Goal: Transaction & Acquisition: Purchase product/service

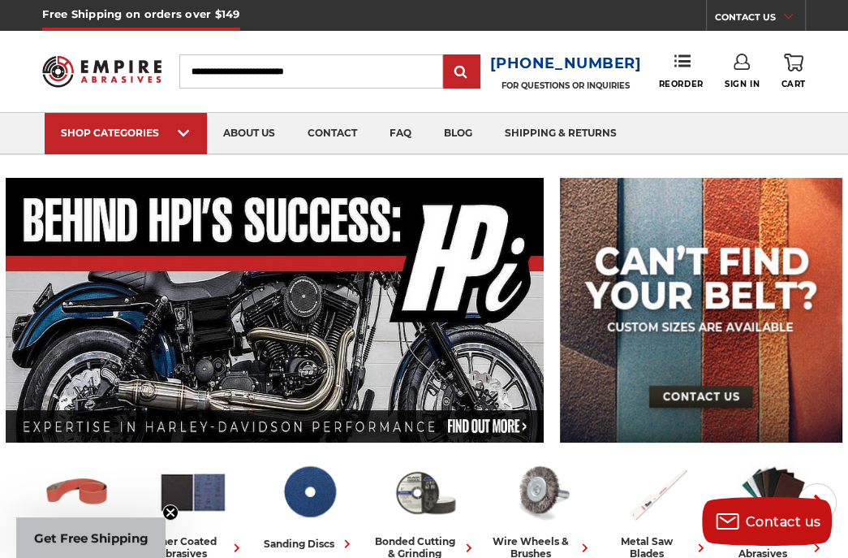
type input "**********"
click at [534, 65] on link "Sign In" at bounding box center [742, 72] width 35 height 36
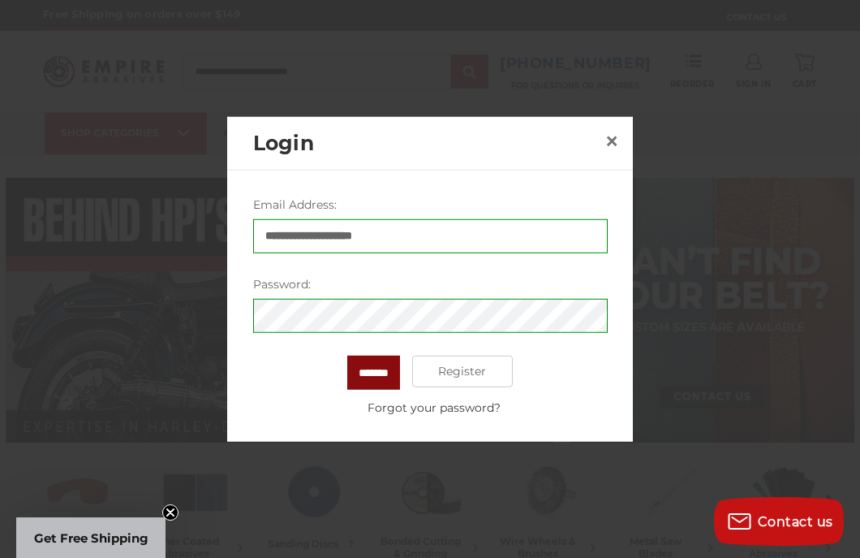
click at [374, 364] on input "*******" at bounding box center [373, 372] width 53 height 34
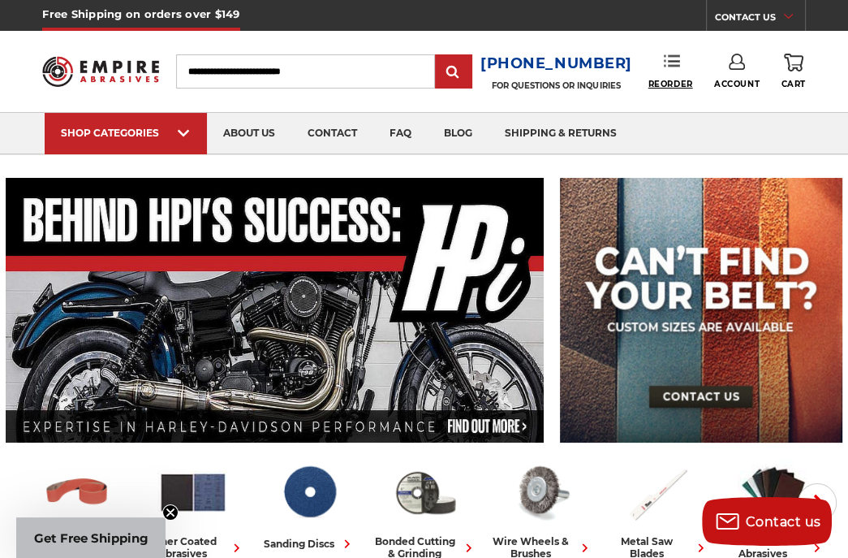
click at [670, 79] on span "Reorder" at bounding box center [670, 84] width 45 height 11
click at [534, 62] on icon at bounding box center [737, 62] width 16 height 16
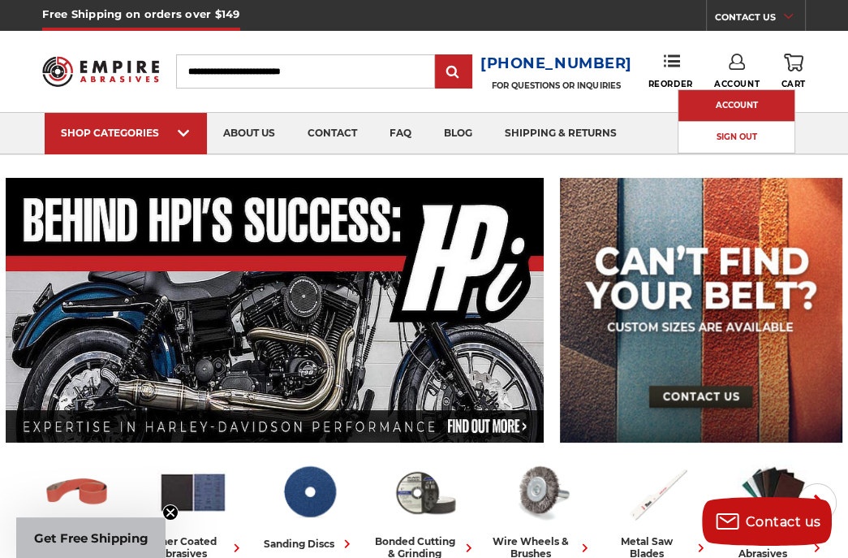
click at [534, 99] on link "Account" at bounding box center [736, 105] width 116 height 31
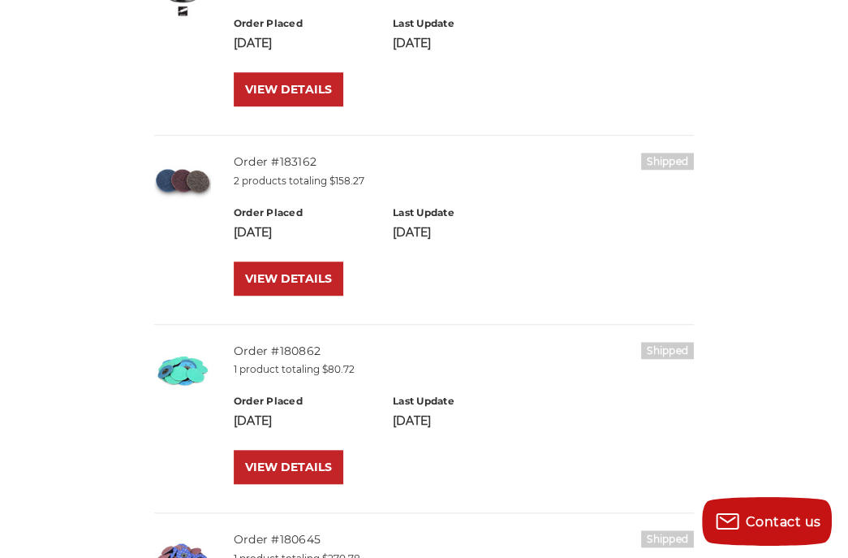
scroll to position [893, 0]
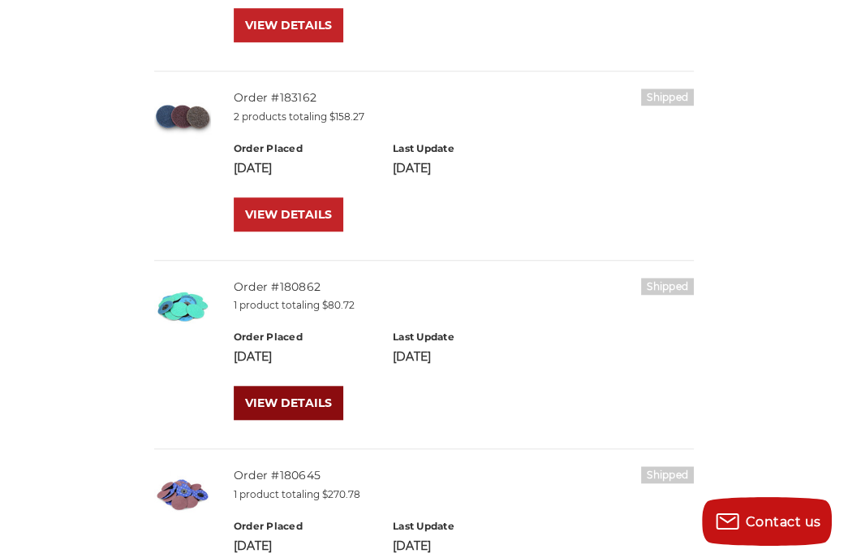
click at [278, 397] on link "VIEW DETAILS" at bounding box center [289, 402] width 110 height 34
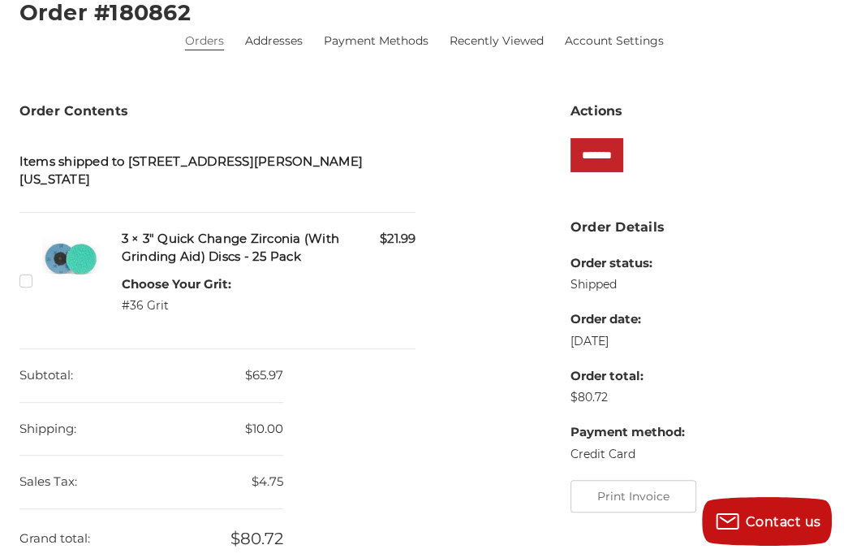
scroll to position [243, 0]
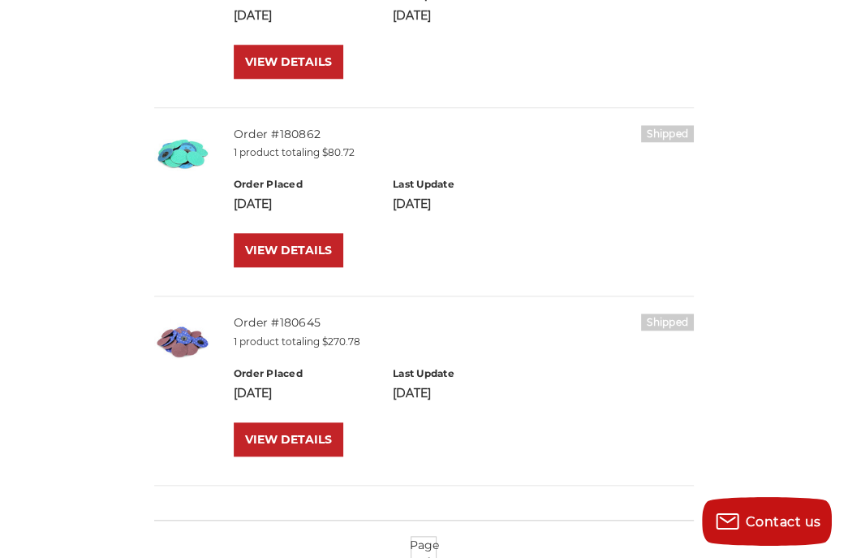
scroll to position [1055, 0]
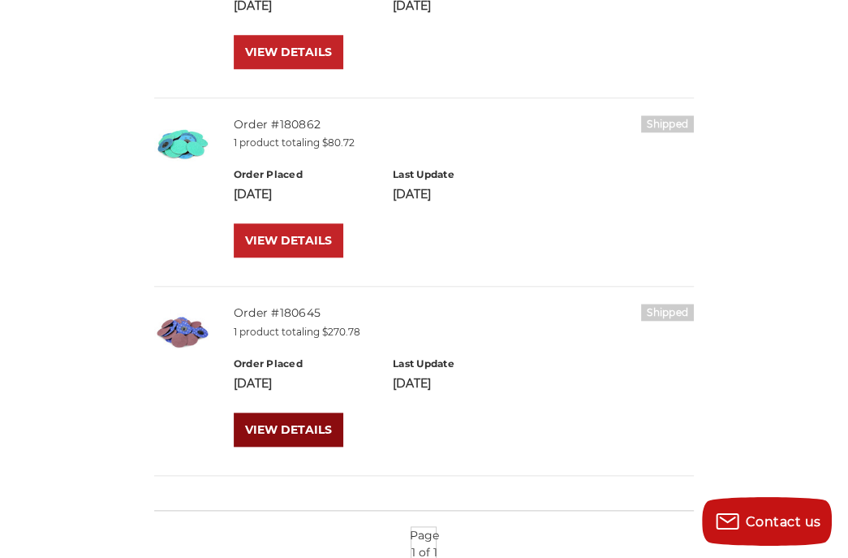
click at [289, 424] on link "VIEW DETAILS" at bounding box center [289, 429] width 110 height 34
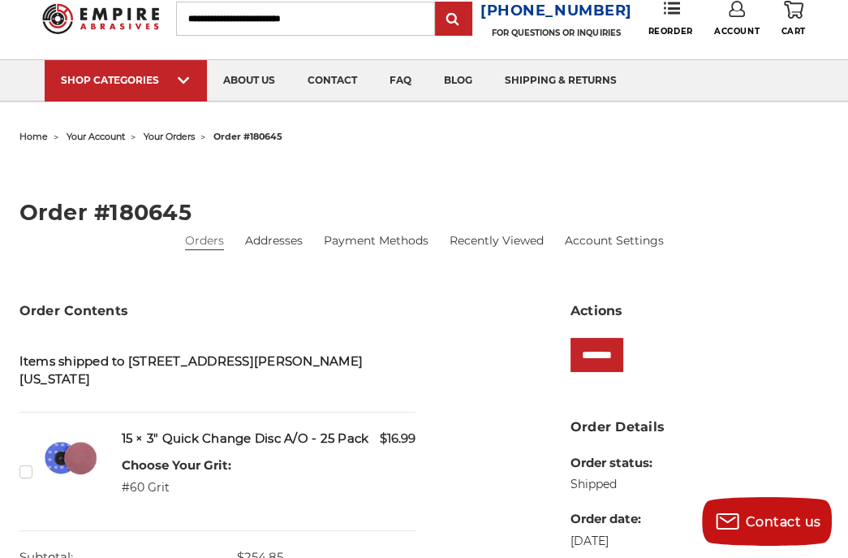
scroll to position [81, 0]
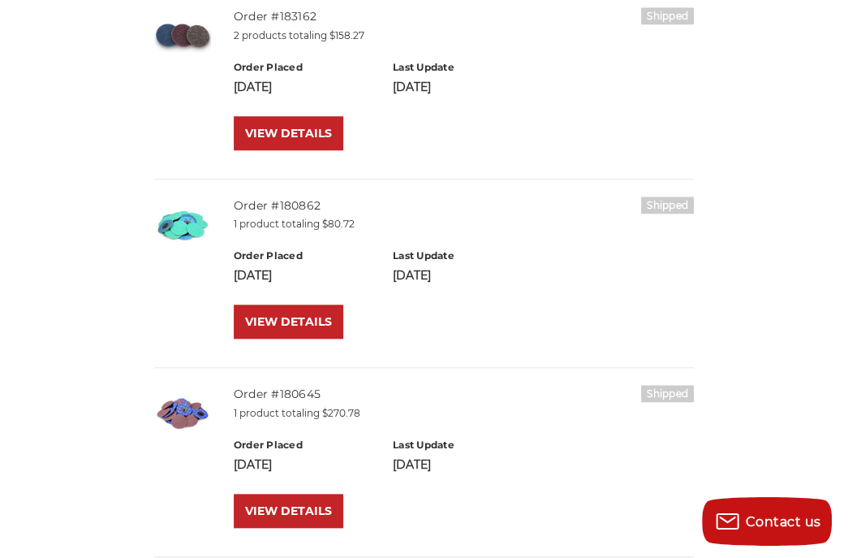
scroll to position [893, 0]
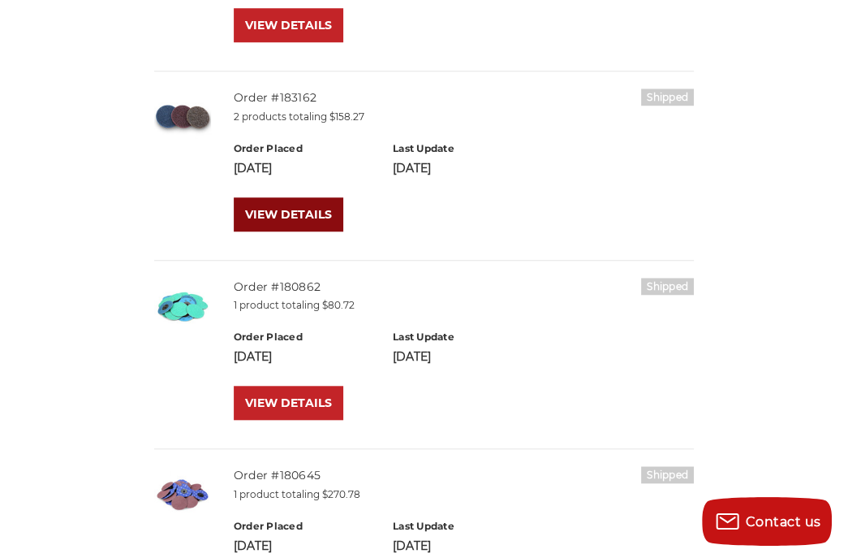
click at [291, 206] on link "VIEW DETAILS" at bounding box center [289, 214] width 110 height 34
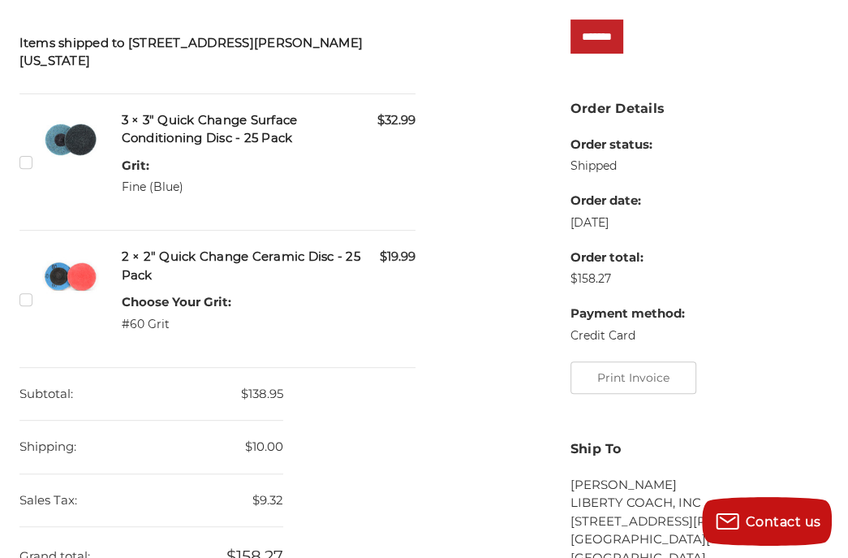
scroll to position [162, 0]
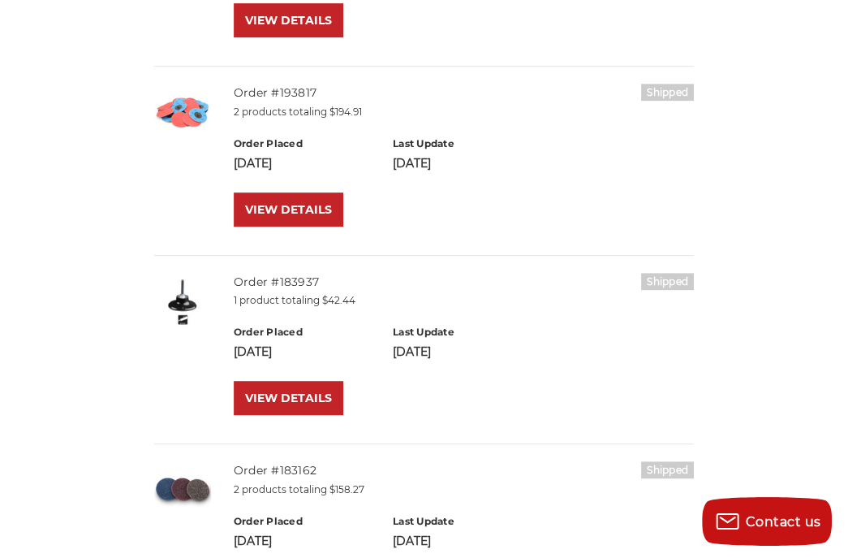
scroll to position [568, 0]
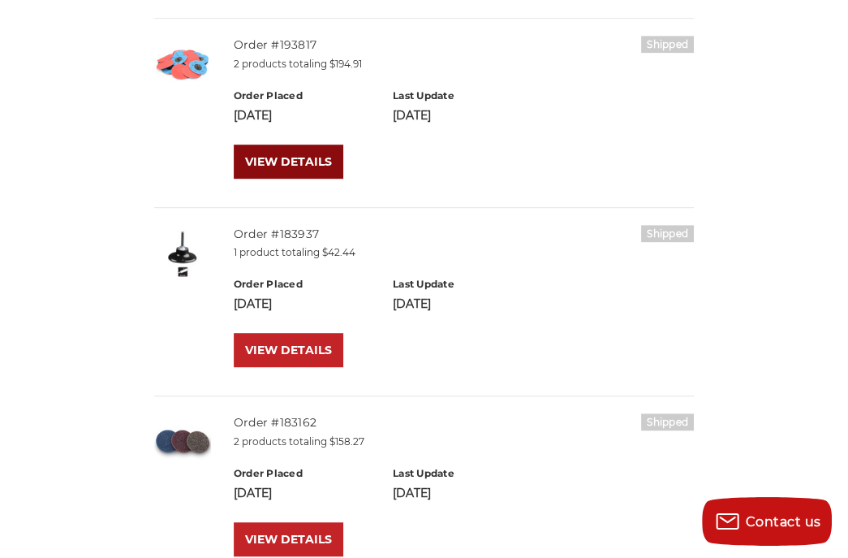
click at [286, 161] on link "VIEW DETAILS" at bounding box center [289, 161] width 110 height 34
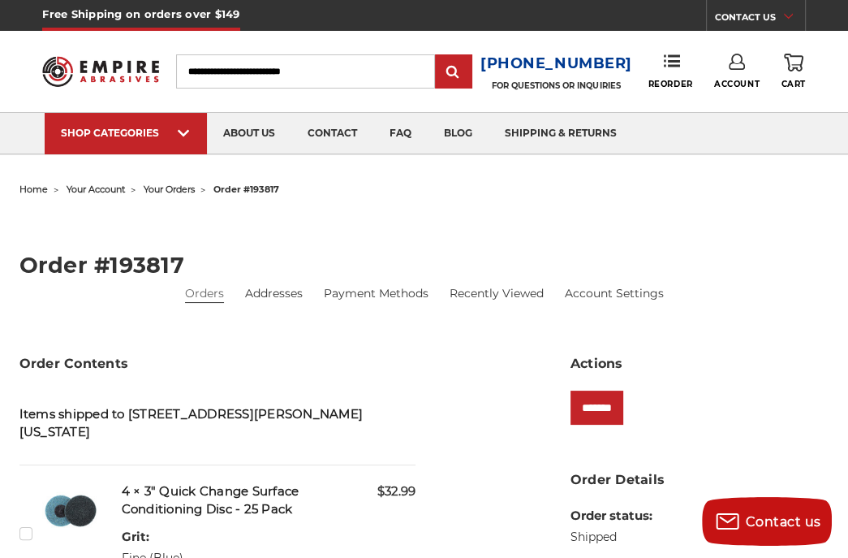
click at [254, 65] on input "Search" at bounding box center [305, 71] width 259 height 34
type input "******"
click at [437, 56] on input "submit" at bounding box center [453, 72] width 32 height 32
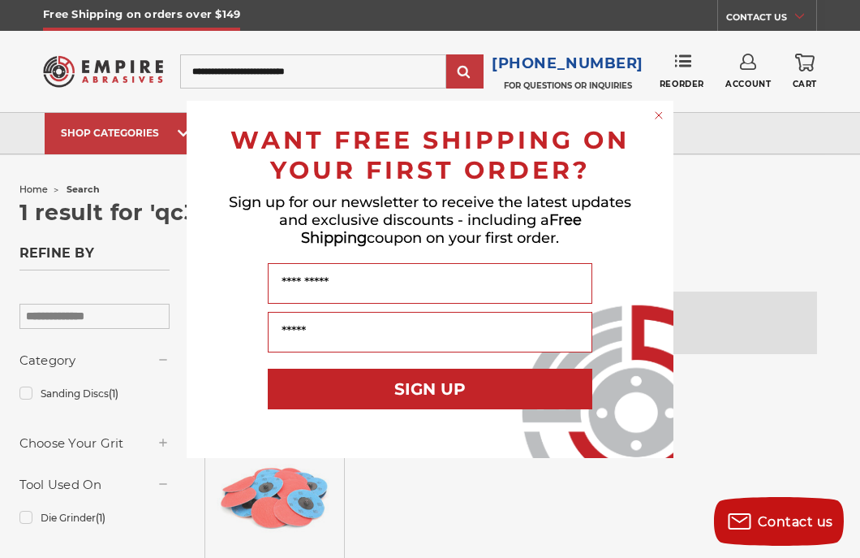
click at [661, 110] on circle "Close dialog" at bounding box center [659, 114] width 15 height 15
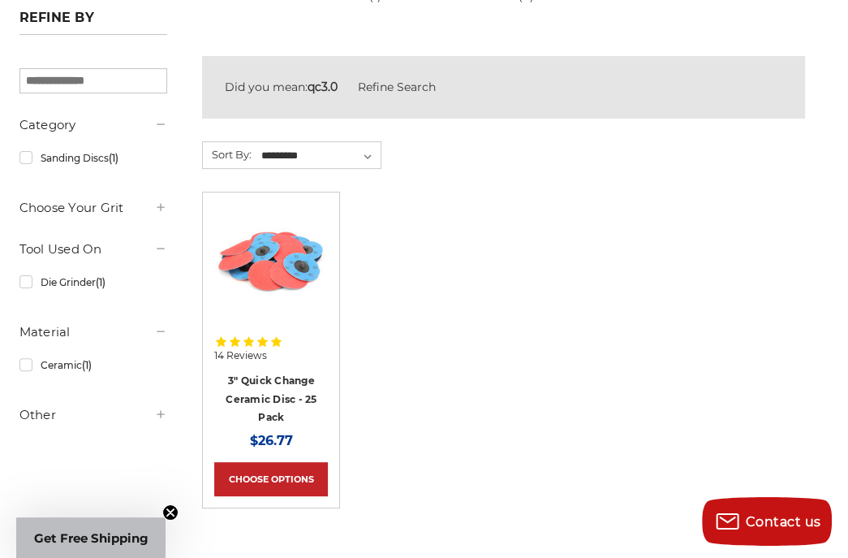
scroll to position [243, 0]
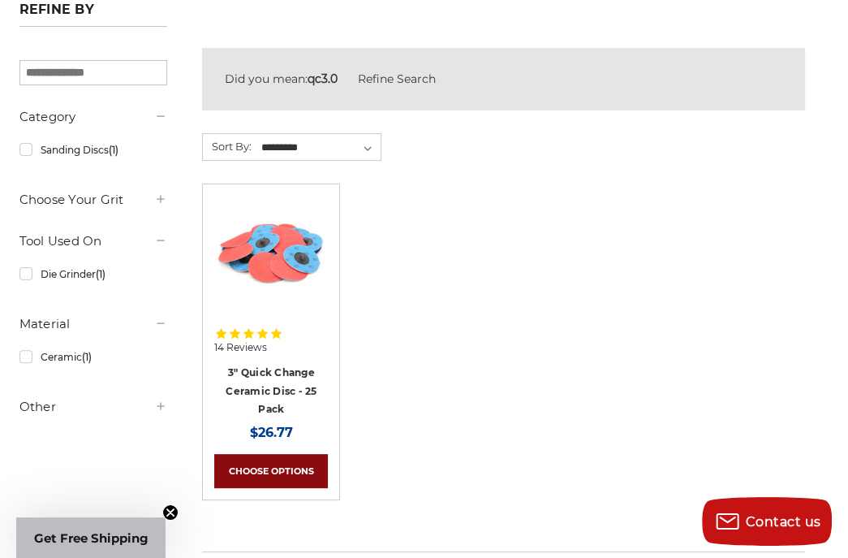
click at [273, 471] on link "Choose Options" at bounding box center [271, 471] width 114 height 34
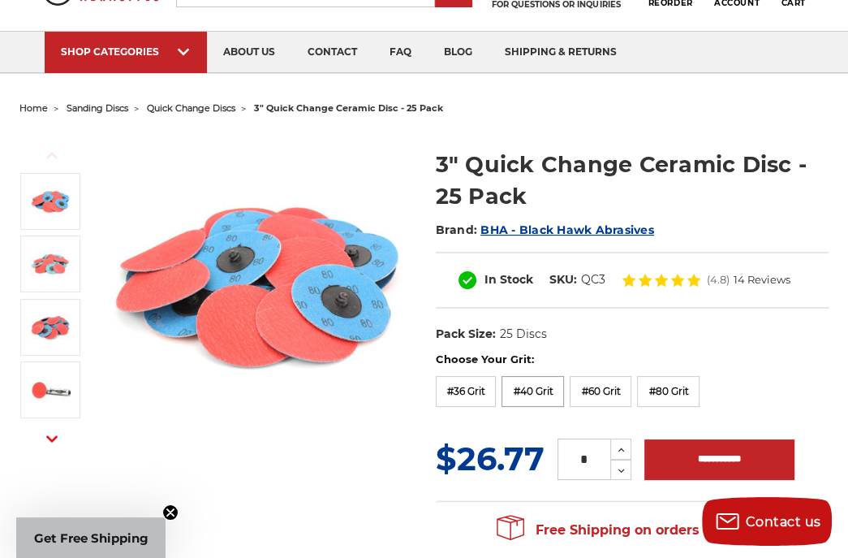
click at [539, 387] on label "#40 Grit" at bounding box center [533, 391] width 62 height 31
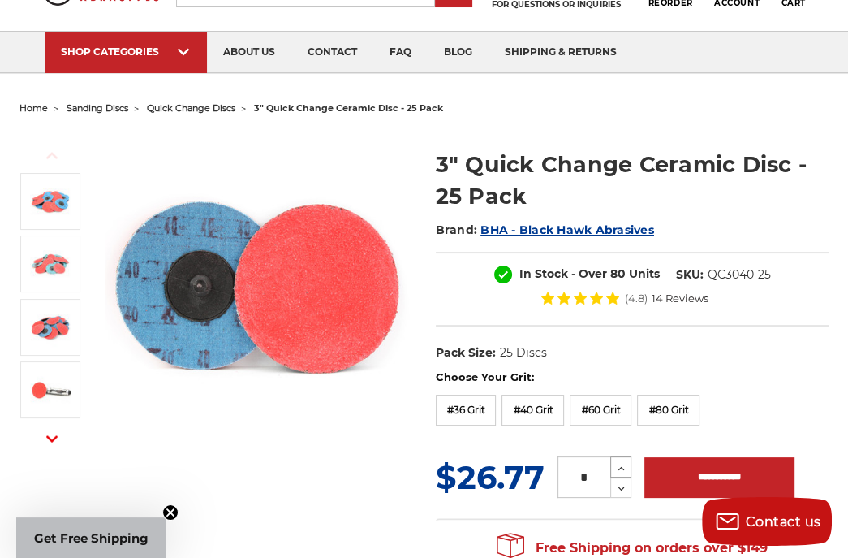
click at [619, 463] on icon at bounding box center [621, 468] width 12 height 15
click at [619, 461] on icon at bounding box center [621, 468] width 12 height 15
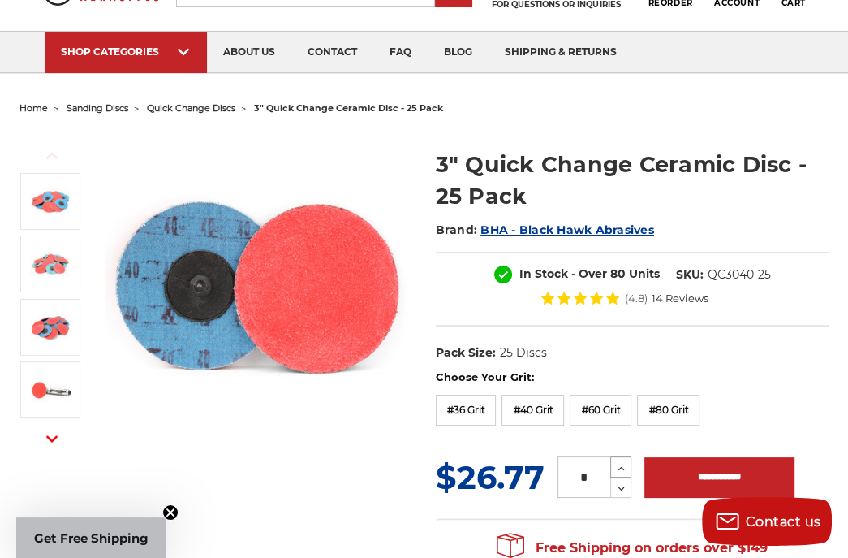
click at [619, 461] on icon at bounding box center [621, 468] width 12 height 15
type input "*"
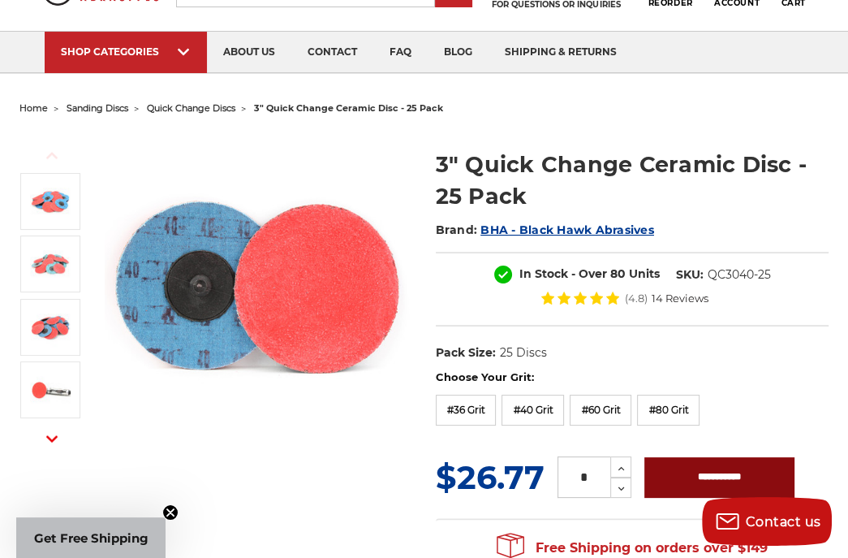
click at [704, 476] on input "**********" at bounding box center [719, 477] width 150 height 41
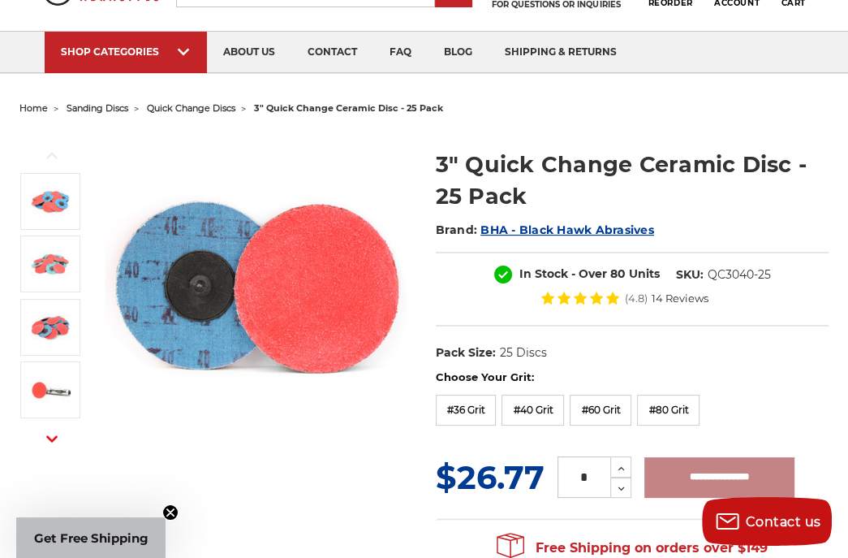
type input "**********"
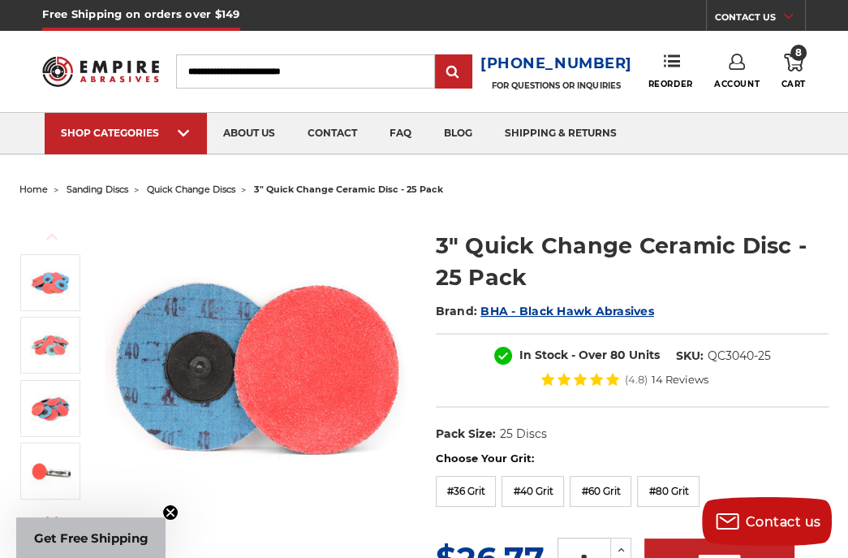
click at [7, 67] on header "Free Shipping on orders over $149 CONTACT US Monday - Friday (excluding holiday…" at bounding box center [424, 77] width 848 height 155
click at [792, 57] on span "8" at bounding box center [798, 53] width 16 height 16
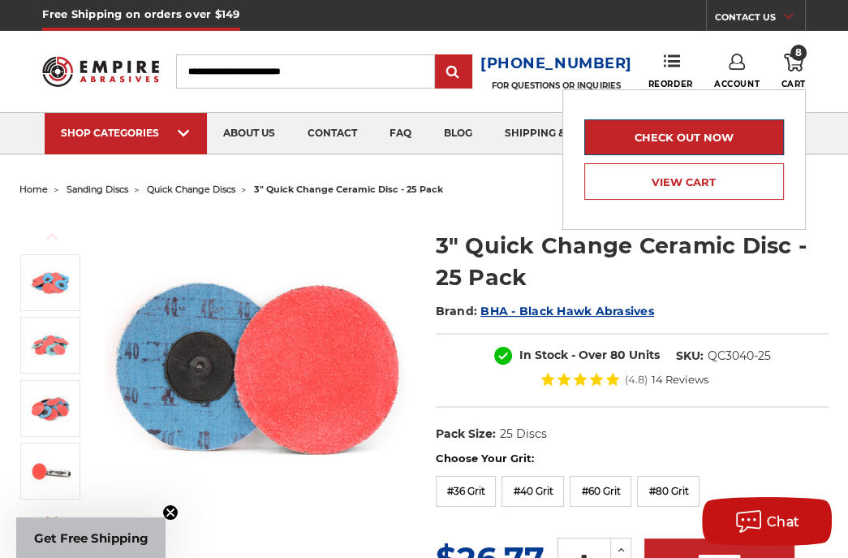
click at [669, 131] on link "Check out now" at bounding box center [684, 137] width 200 height 36
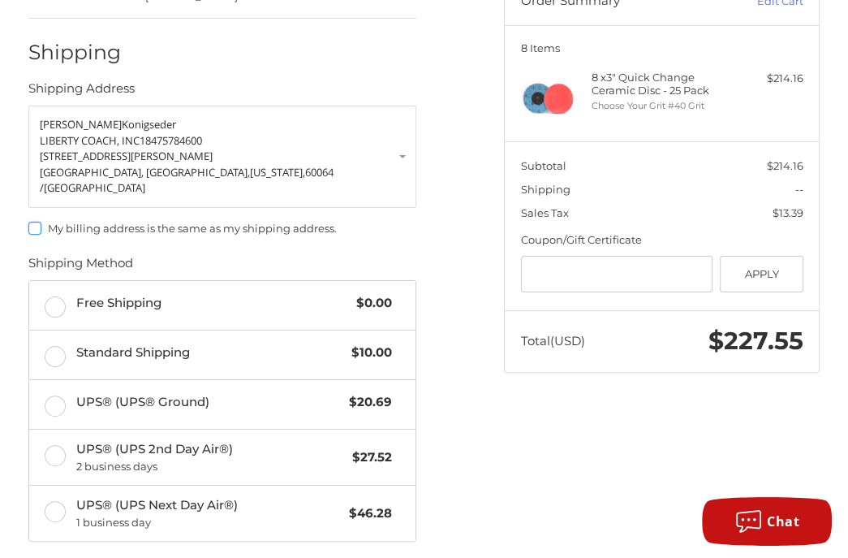
scroll to position [190, 0]
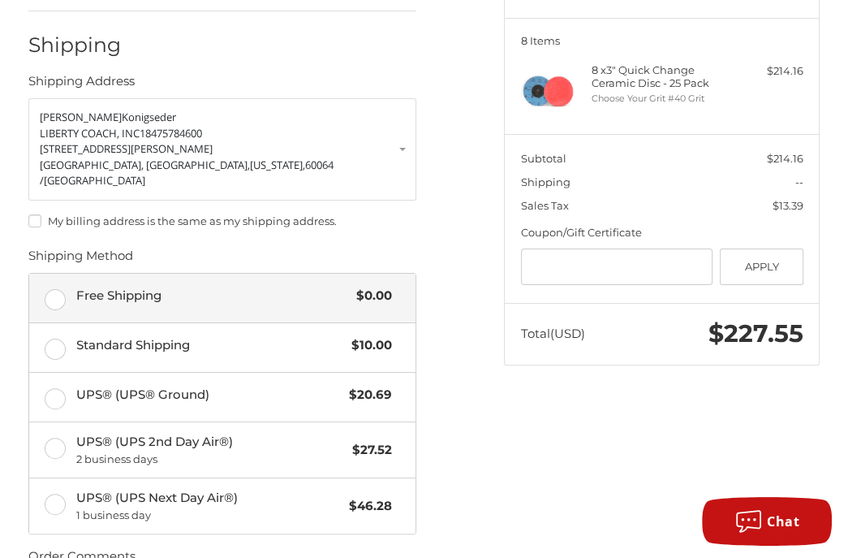
click at [53, 274] on label "Free Shipping $0.00" at bounding box center [222, 297] width 387 height 49
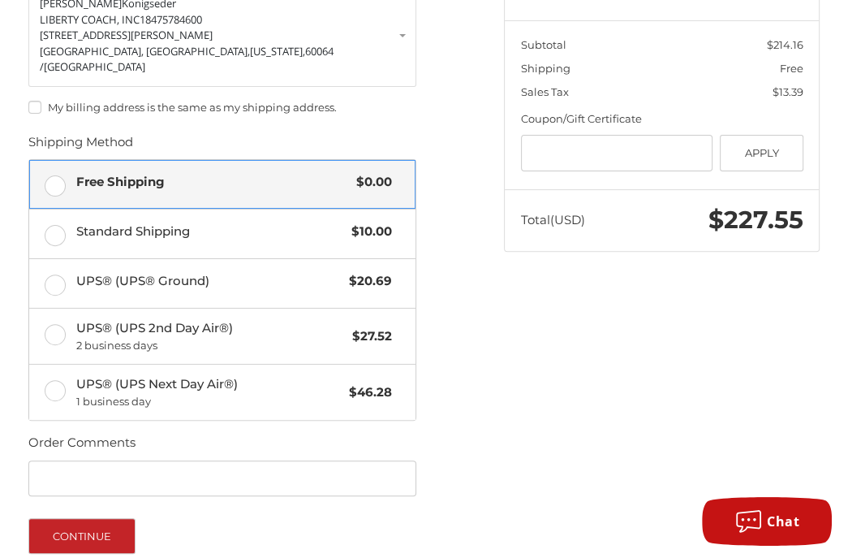
scroll to position [352, 0]
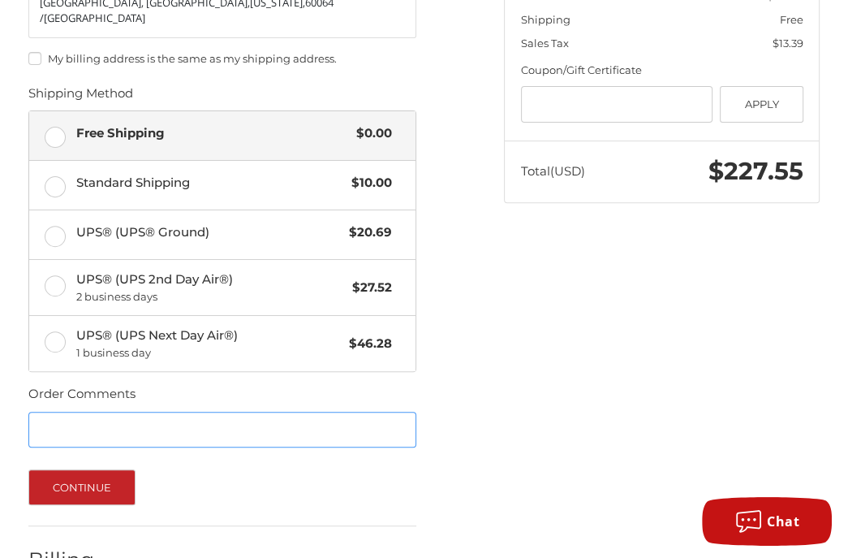
click at [78, 411] on input "Order Comments" at bounding box center [222, 429] width 389 height 37
type input "*"
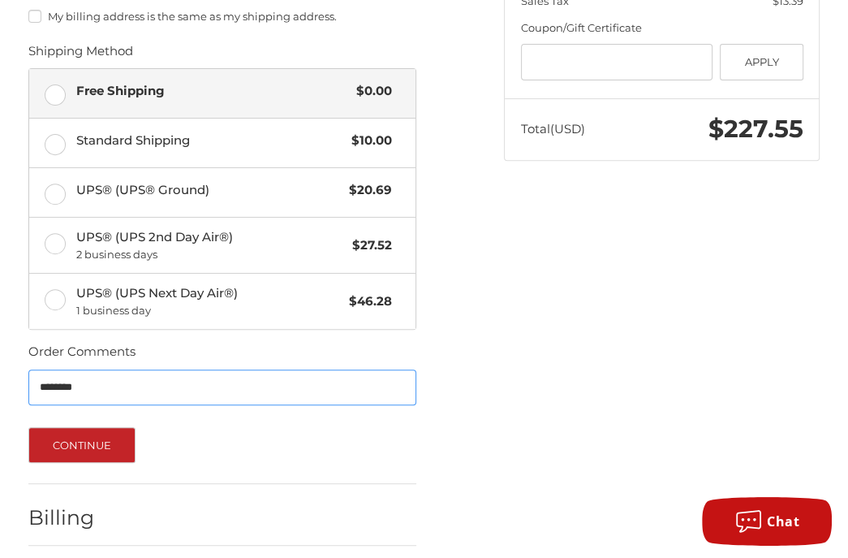
scroll to position [430, 0]
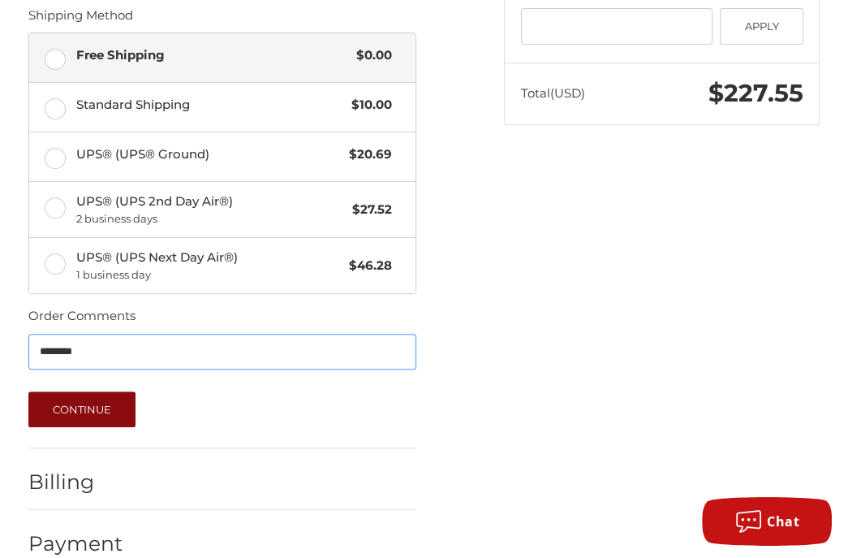
type input "********"
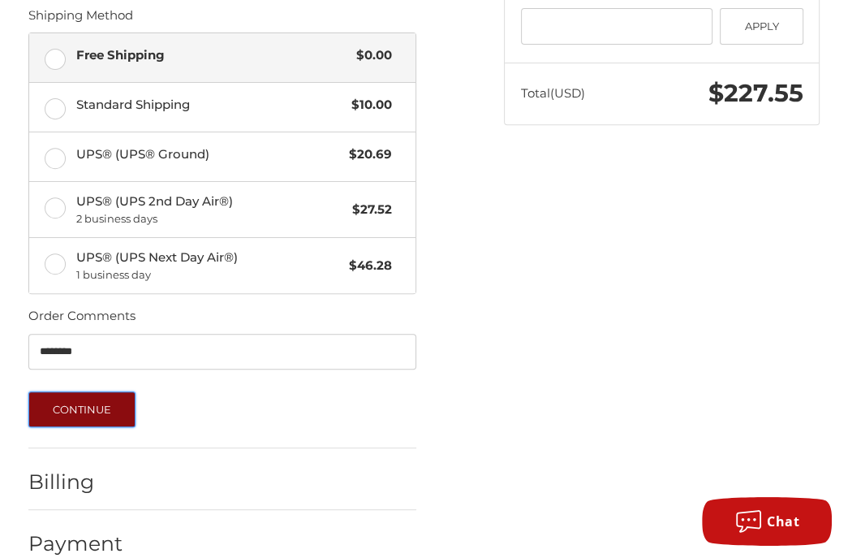
click at [93, 391] on button "Continue" at bounding box center [82, 409] width 108 height 36
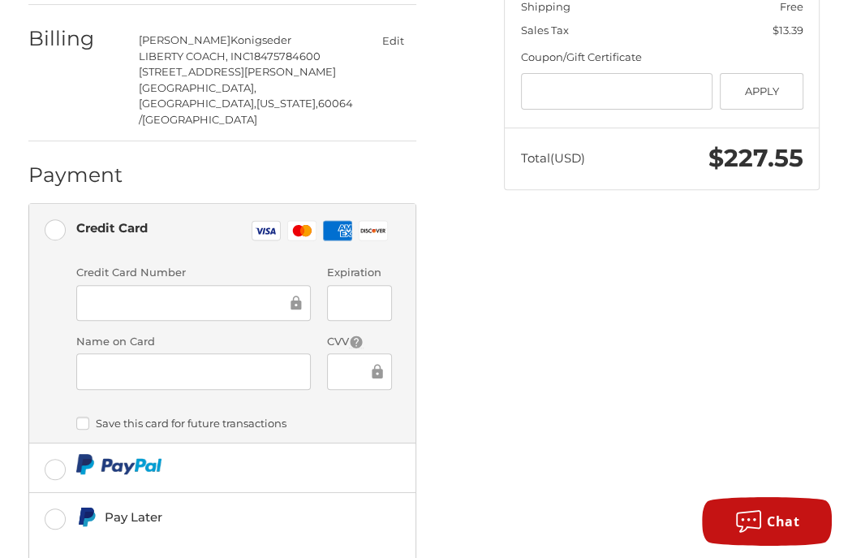
scroll to position [408, 0]
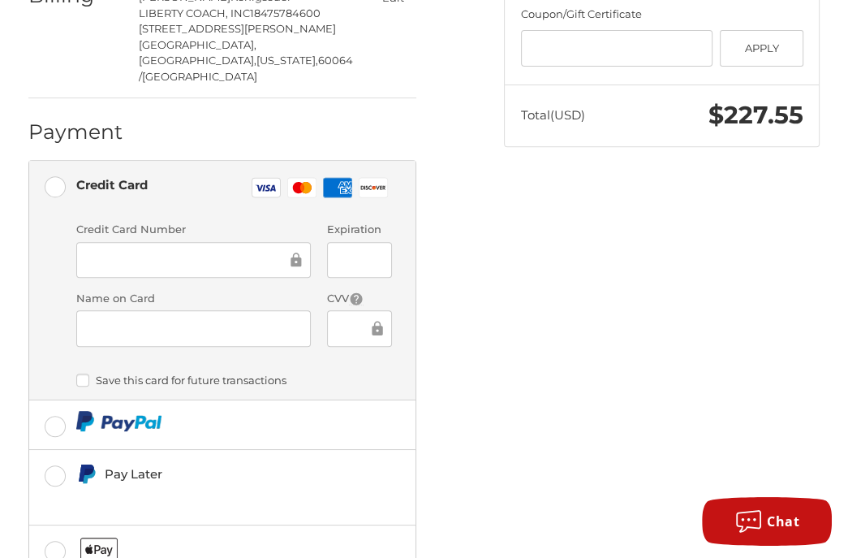
click at [138, 242] on div at bounding box center [193, 260] width 235 height 37
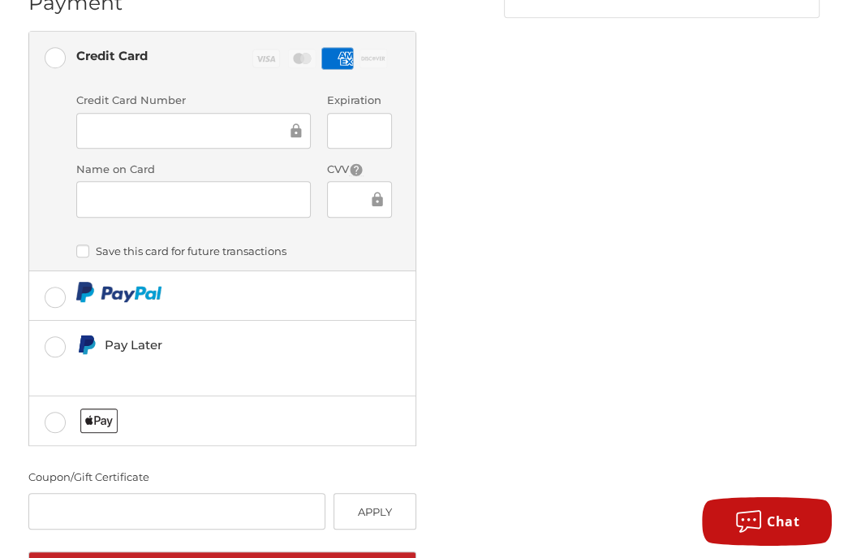
scroll to position [567, 0]
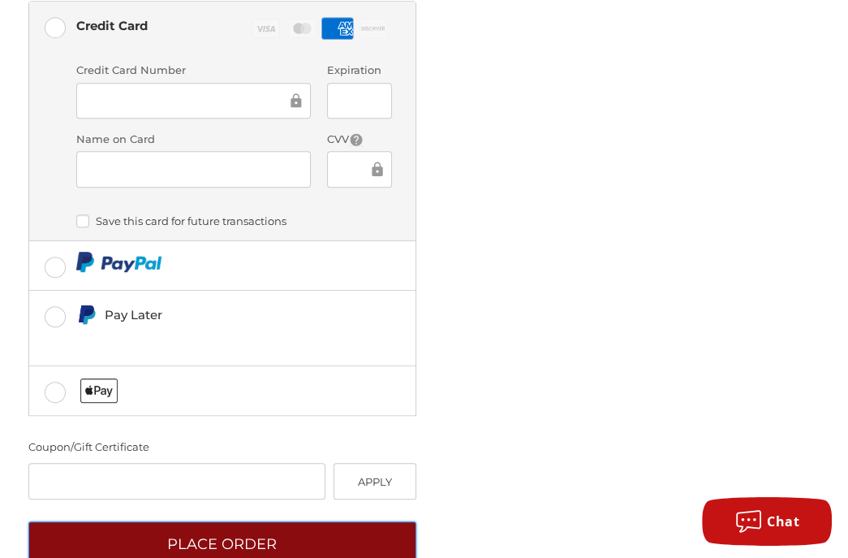
click at [221, 521] on button "Place Order" at bounding box center [222, 543] width 389 height 45
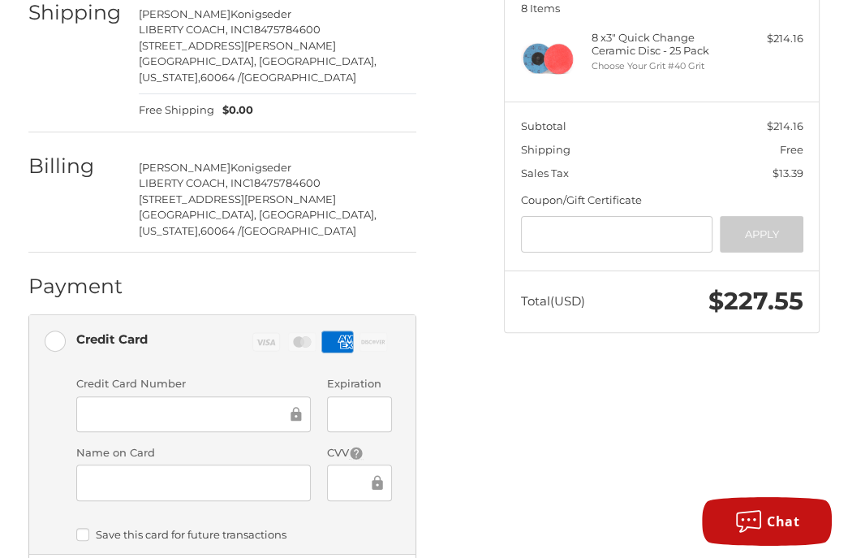
scroll to position [22, 0]
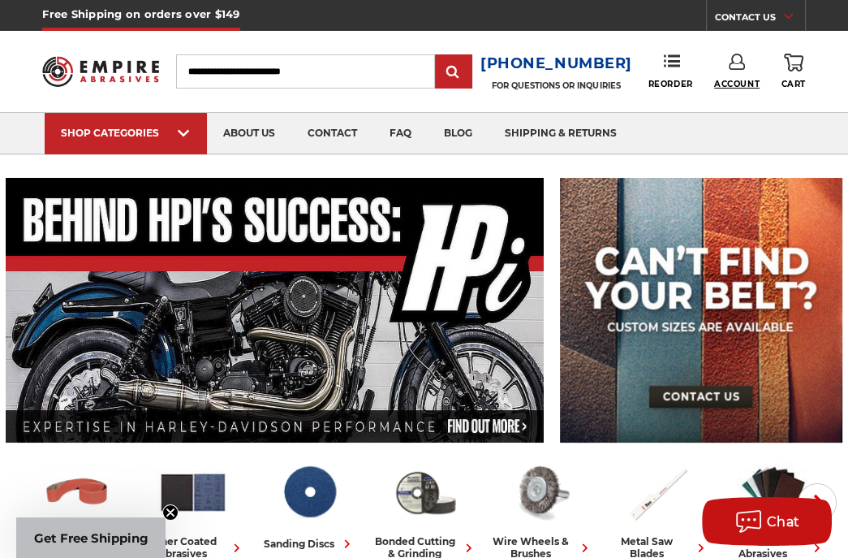
click at [534, 80] on span "Account" at bounding box center [736, 84] width 45 height 11
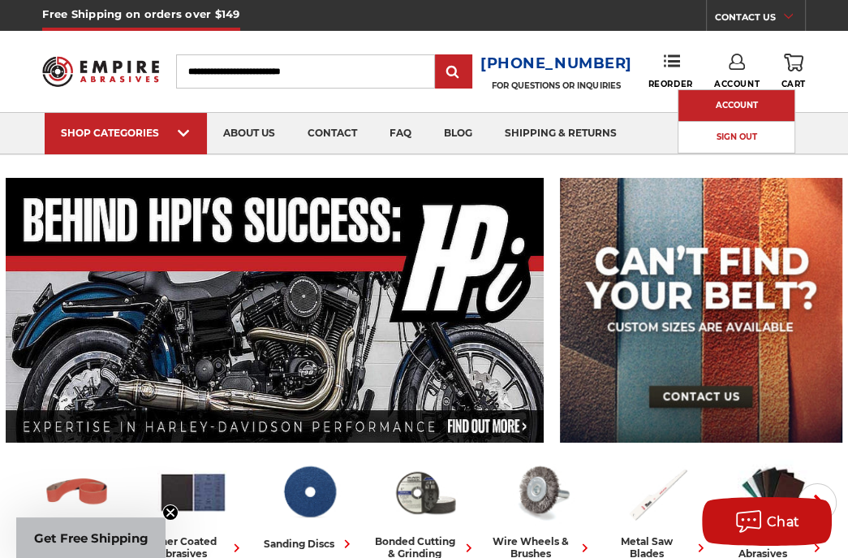
click at [534, 101] on link "Account" at bounding box center [736, 105] width 116 height 31
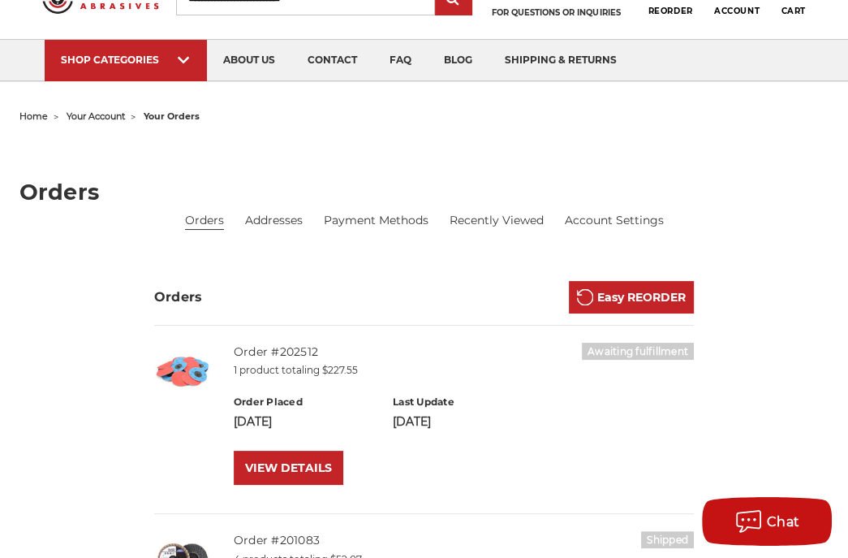
scroll to position [81, 0]
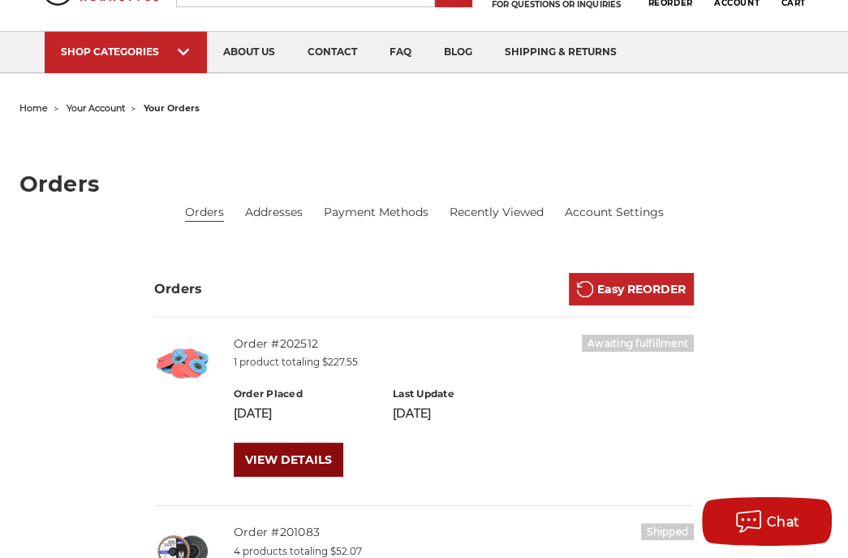
click at [295, 453] on link "VIEW DETAILS" at bounding box center [289, 459] width 110 height 34
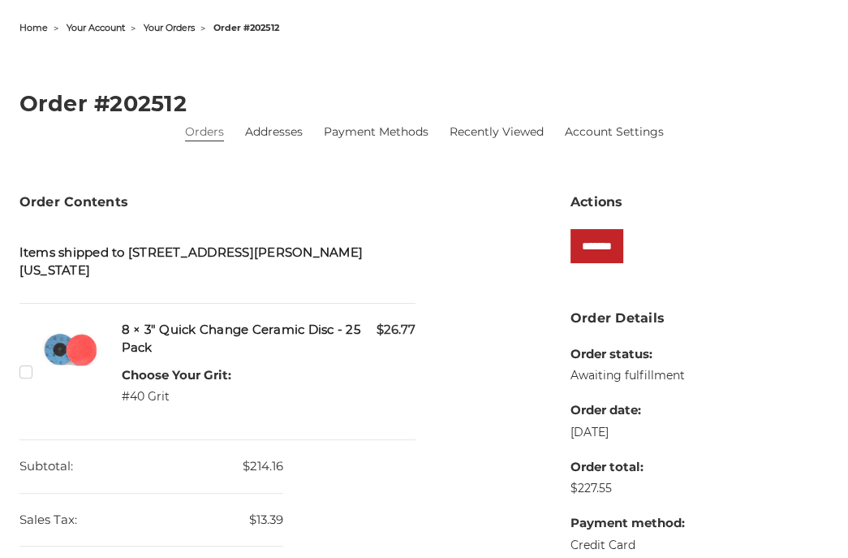
scroll to position [162, 0]
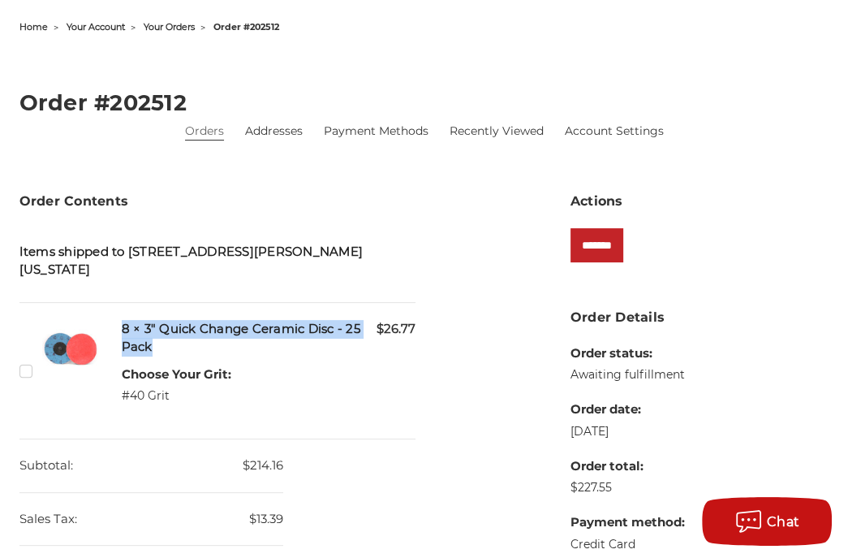
drag, startPoint x: 122, startPoint y: 322, endPoint x: 205, endPoint y: 338, distance: 84.4
click at [205, 338] on h5 "8 × 3" Quick Change Ceramic Disc - 25 Pack" at bounding box center [269, 338] width 294 height 37
drag, startPoint x: 205, startPoint y: 338, endPoint x: 167, endPoint y: 329, distance: 38.6
copy h5 "8 × 3" Quick Change Ceramic Disc - 25 Pack"
